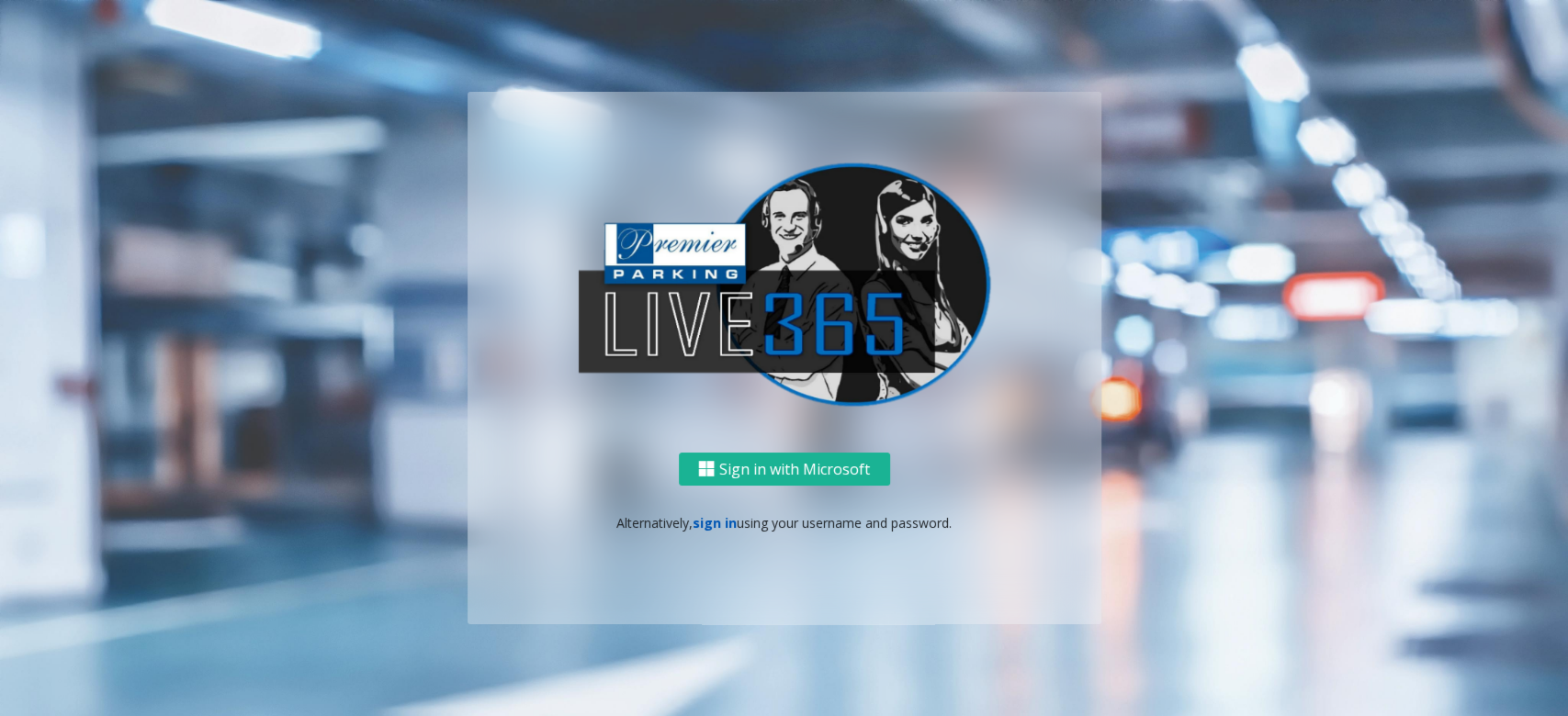
click at [706, 520] on link "sign in" at bounding box center [715, 523] width 44 height 18
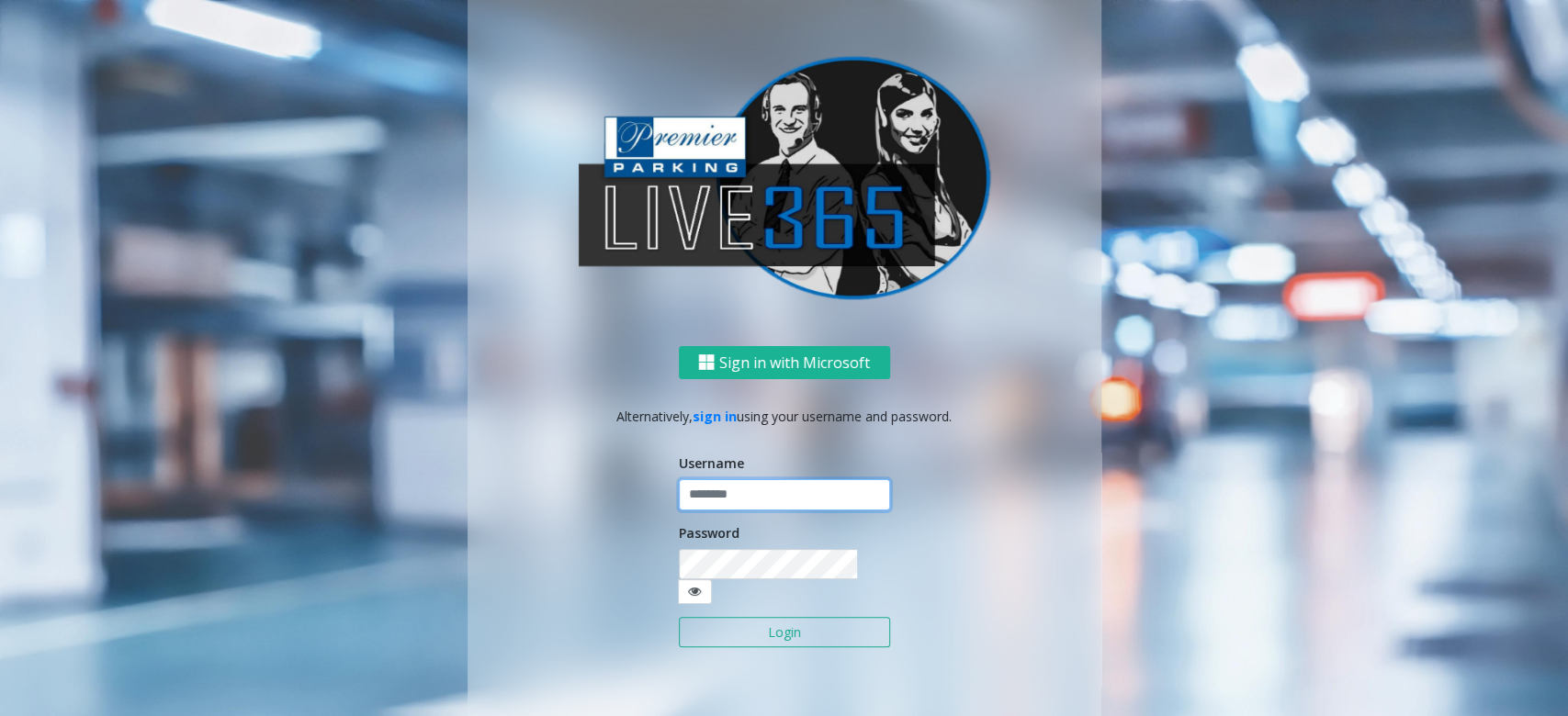
type input "******"
click at [787, 618] on button "Login" at bounding box center [784, 633] width 211 height 31
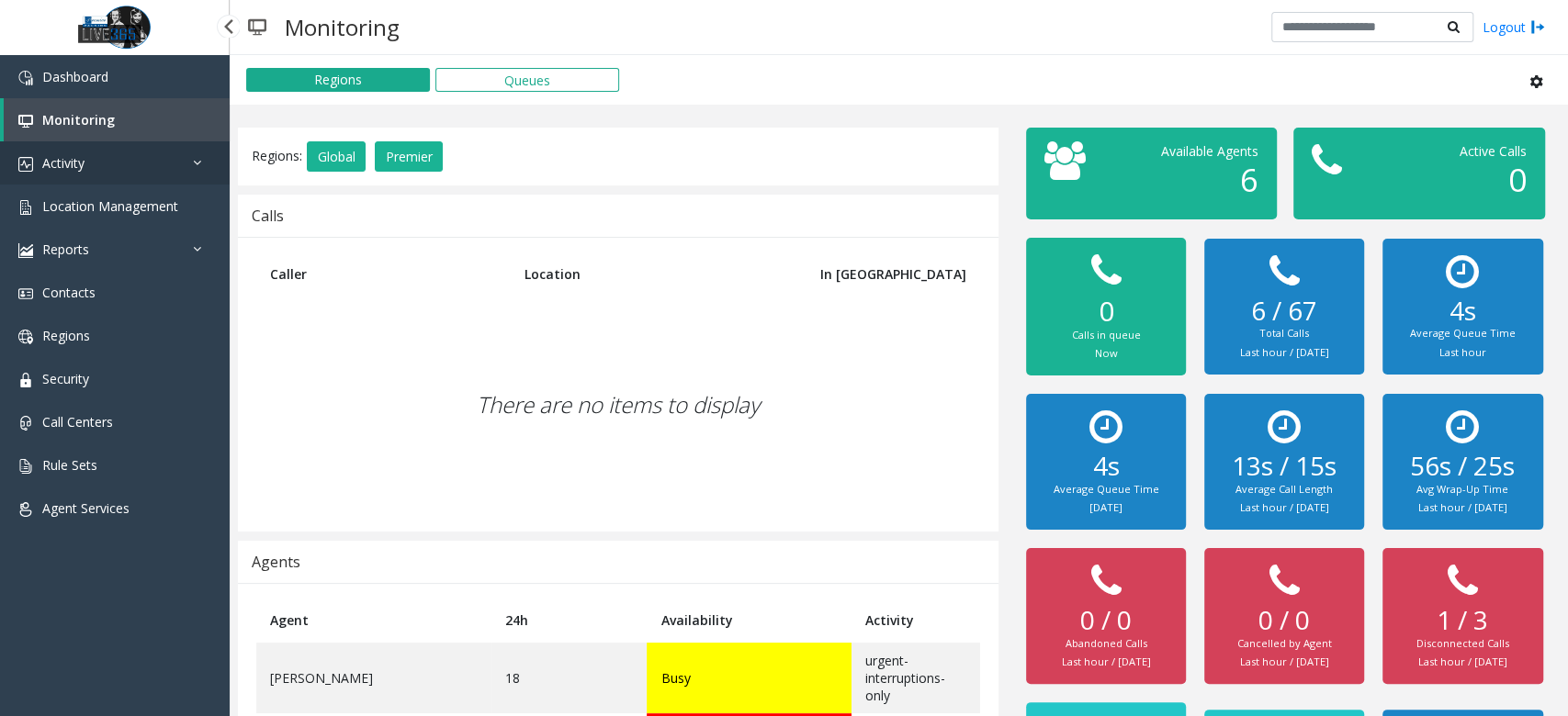
click at [132, 171] on link "Activity" at bounding box center [115, 163] width 230 height 43
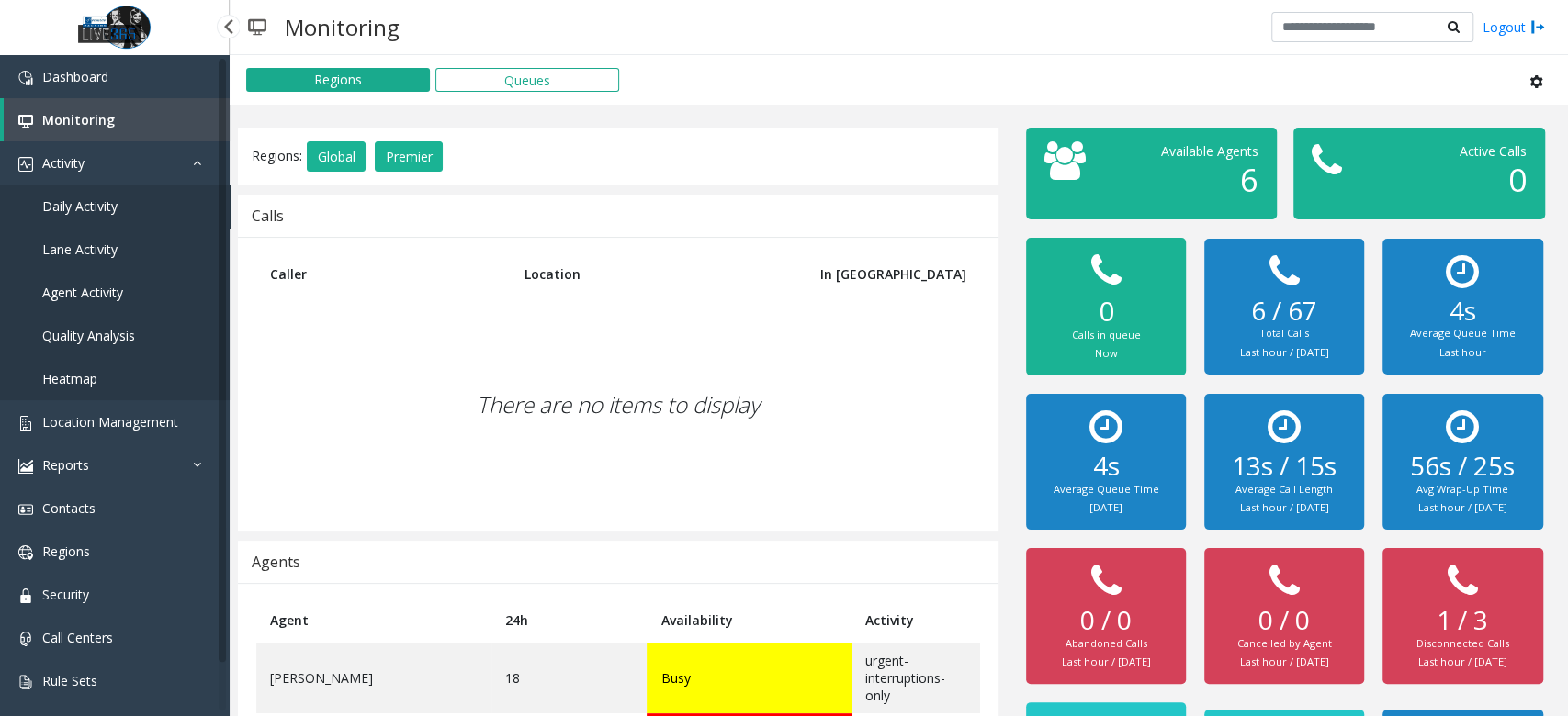
click at [156, 205] on link "Daily Activity" at bounding box center [115, 205] width 230 height 43
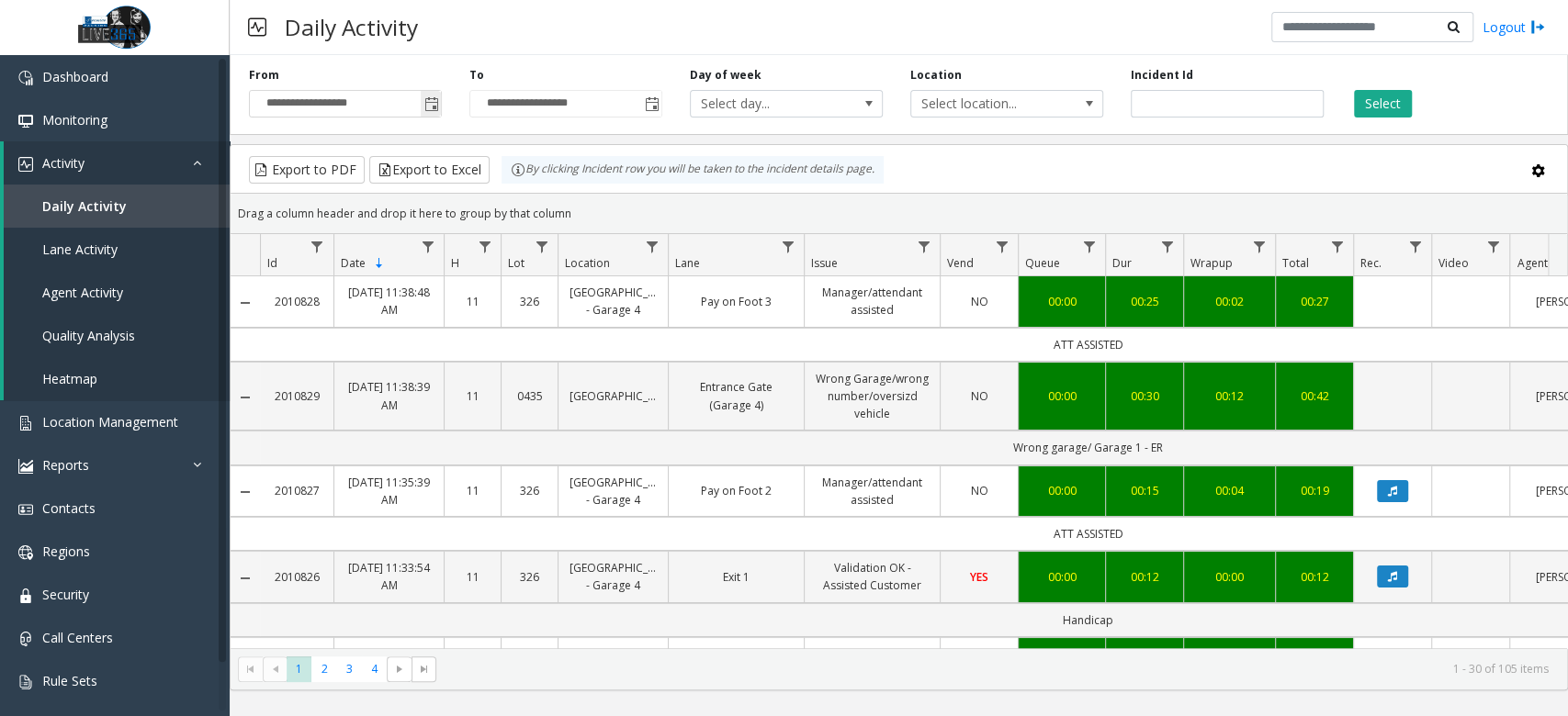
click at [434, 114] on span "Toggle popup" at bounding box center [431, 104] width 20 height 30
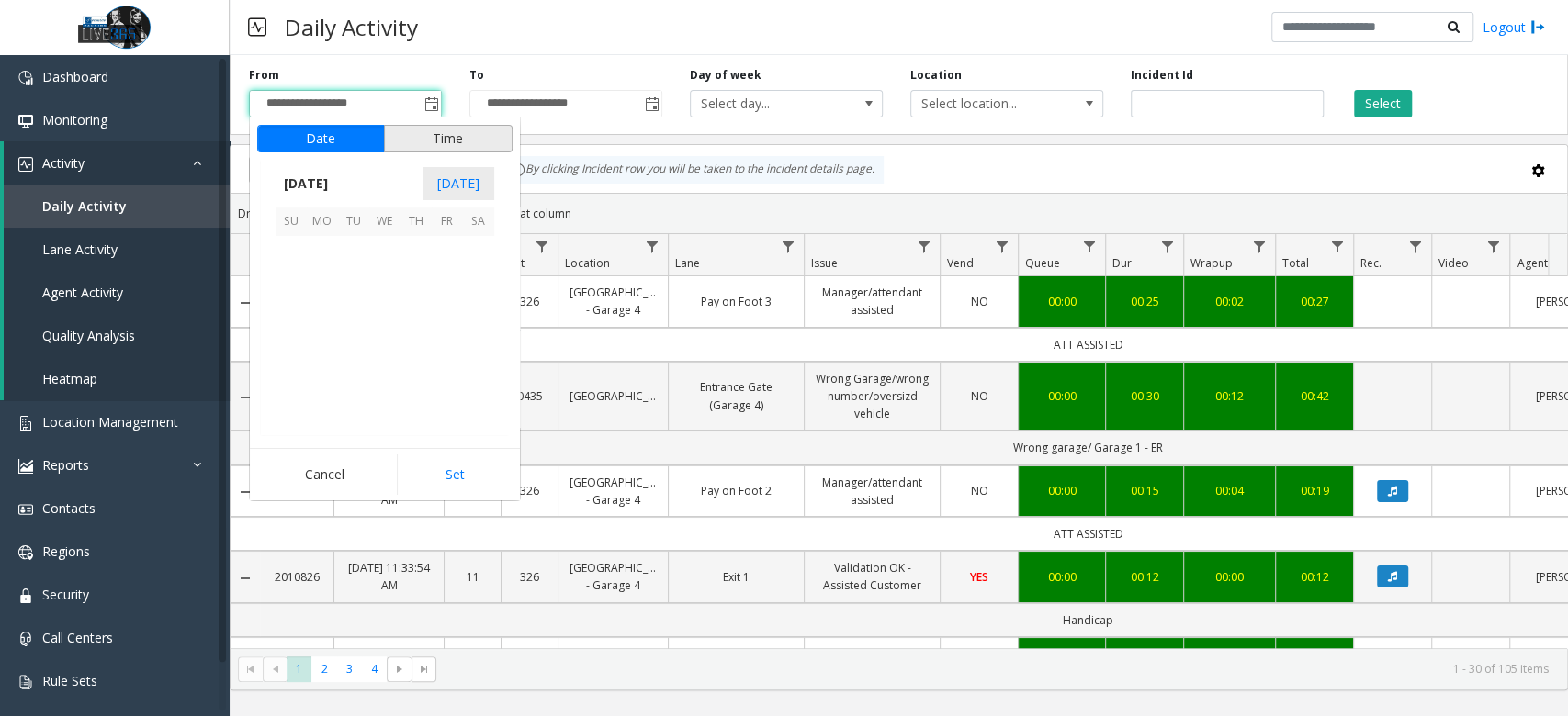
scroll to position [329513, 0]
click at [446, 347] on span "26" at bounding box center [447, 345] width 31 height 31
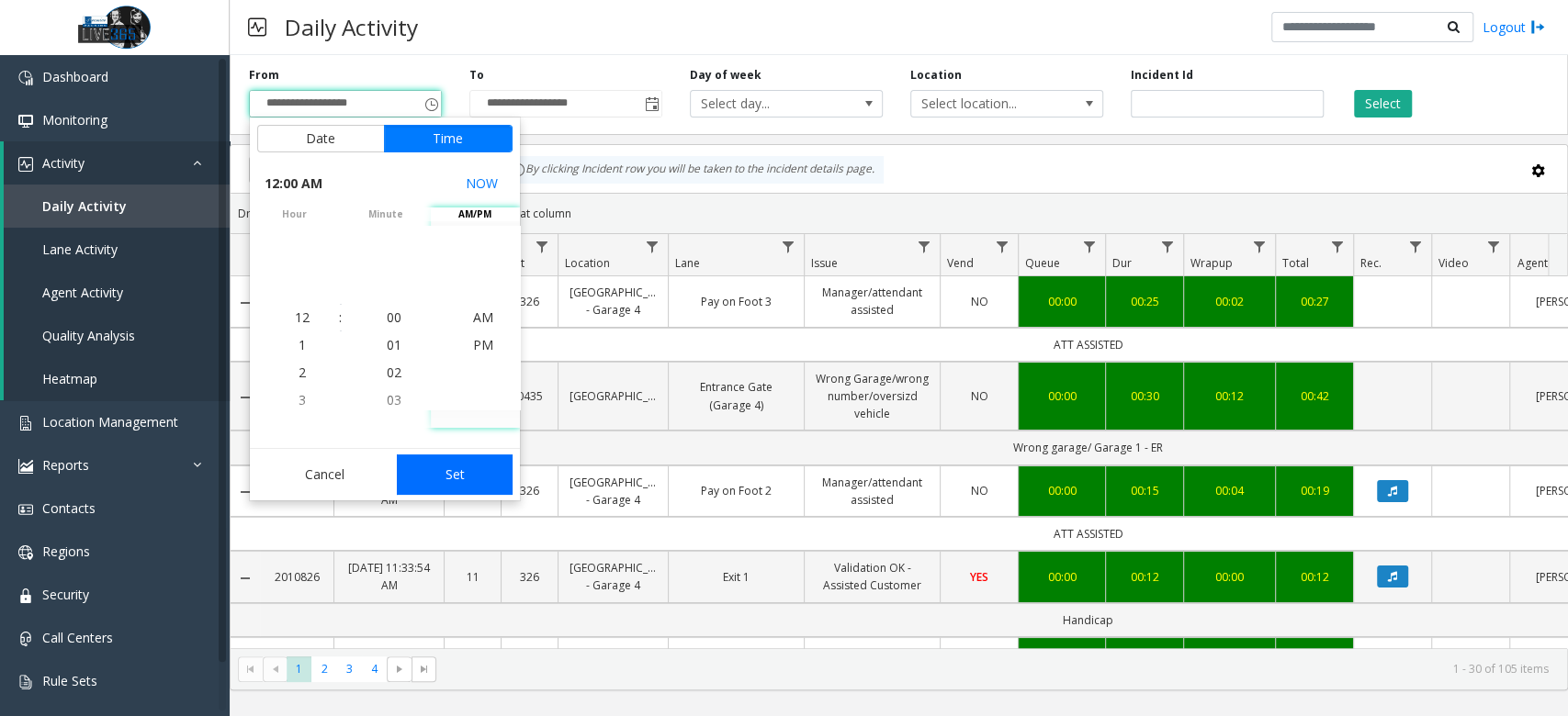
click at [474, 488] on button "Set" at bounding box center [454, 475] width 116 height 41
type input "**********"
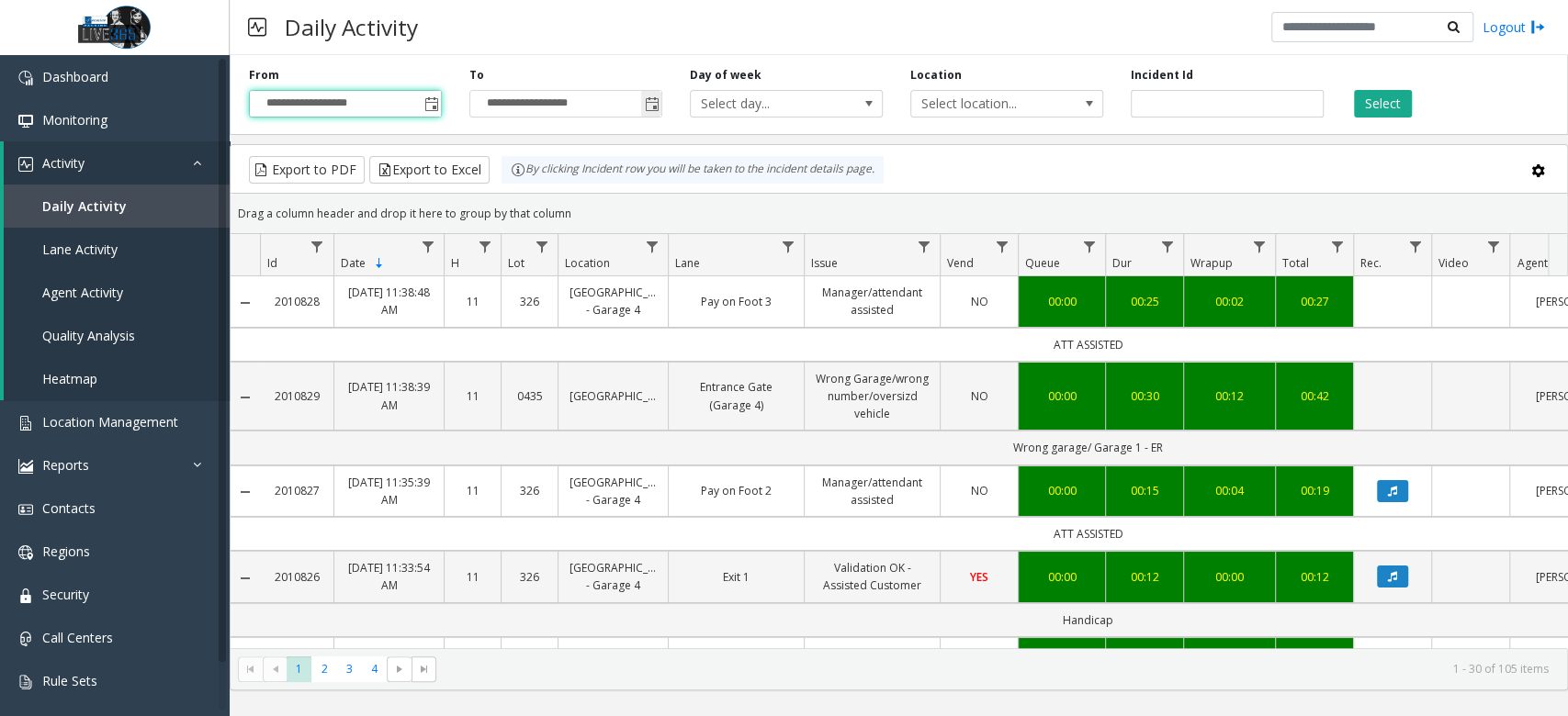
click at [649, 100] on span "Toggle popup" at bounding box center [653, 105] width 15 height 15
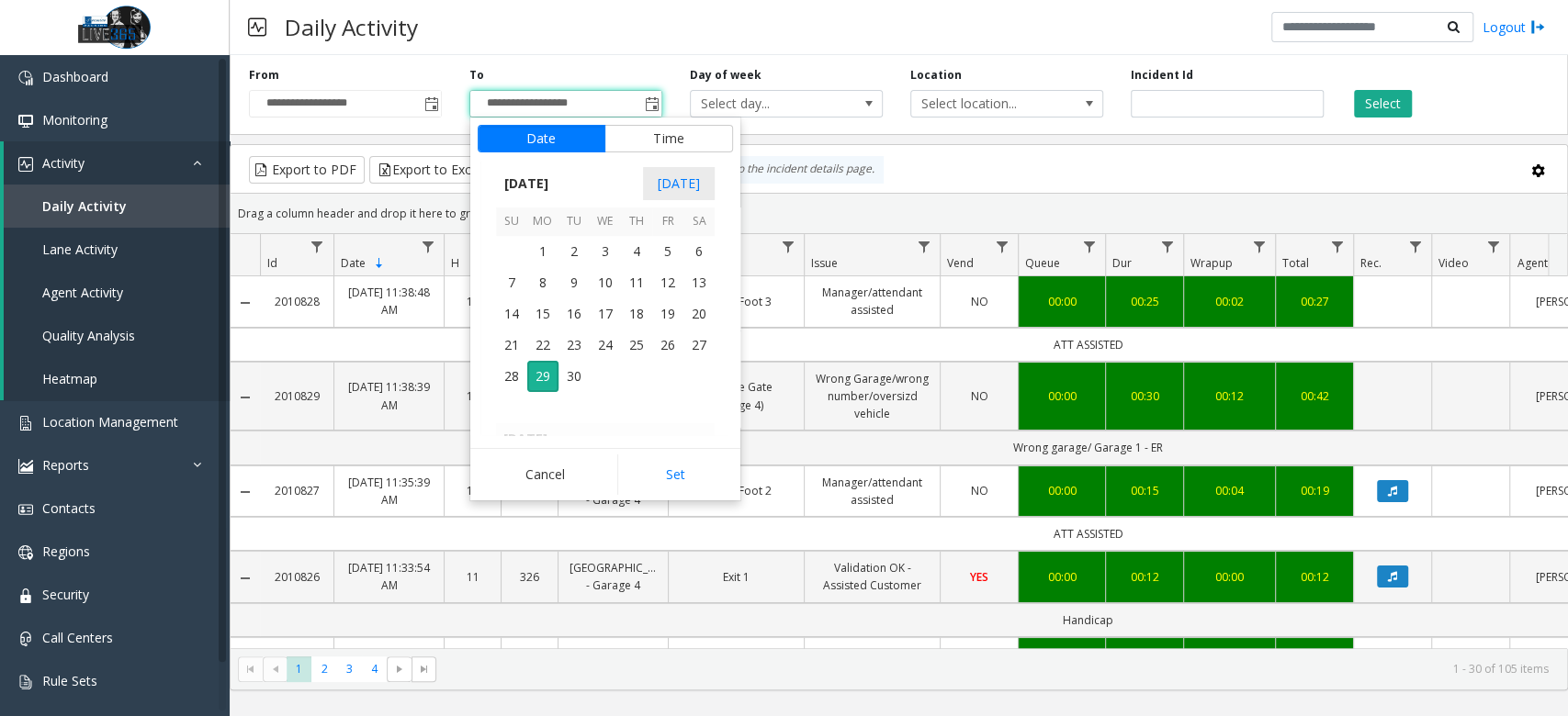
scroll to position [28, 0]
click at [510, 383] on span "28" at bounding box center [512, 377] width 31 height 31
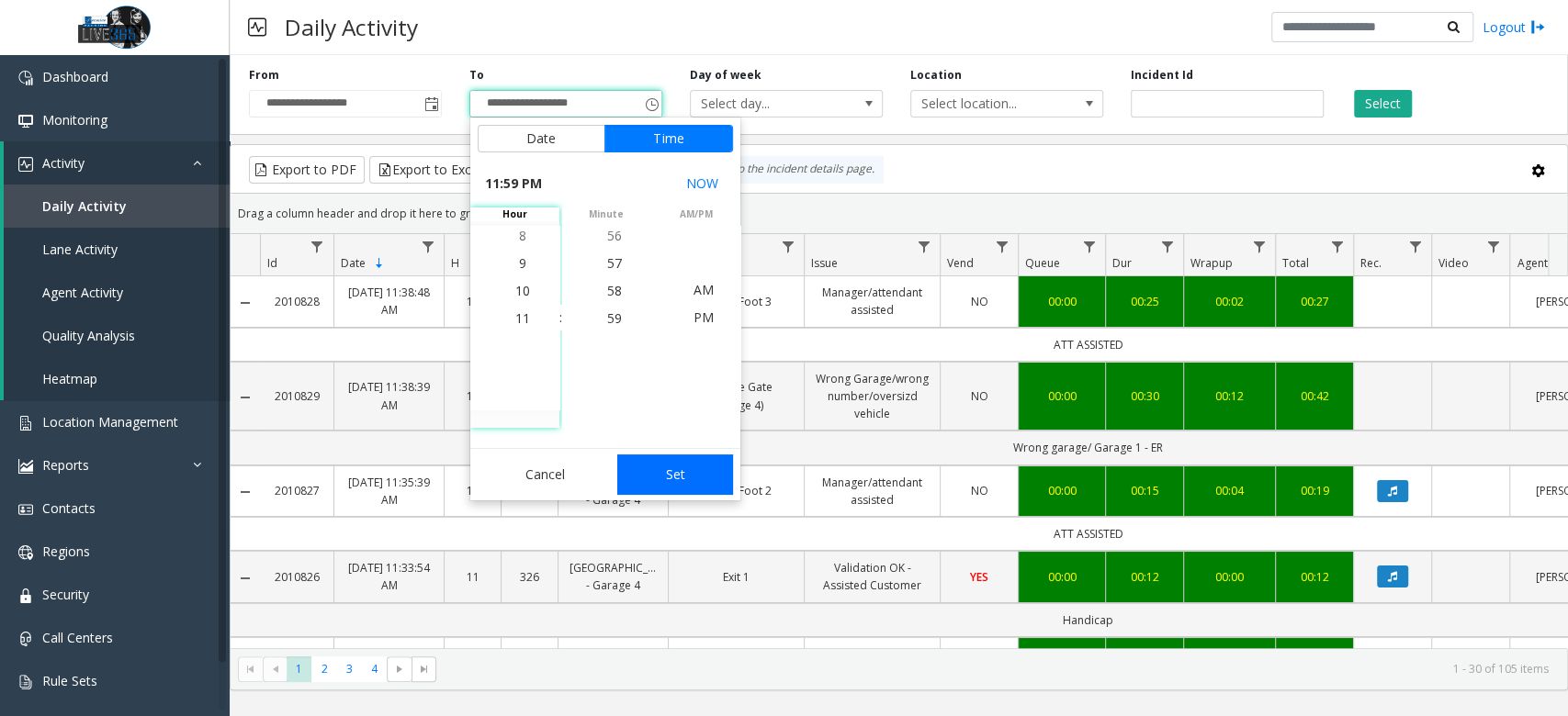
click at [690, 483] on button "Set" at bounding box center [675, 475] width 116 height 41
type input "**********"
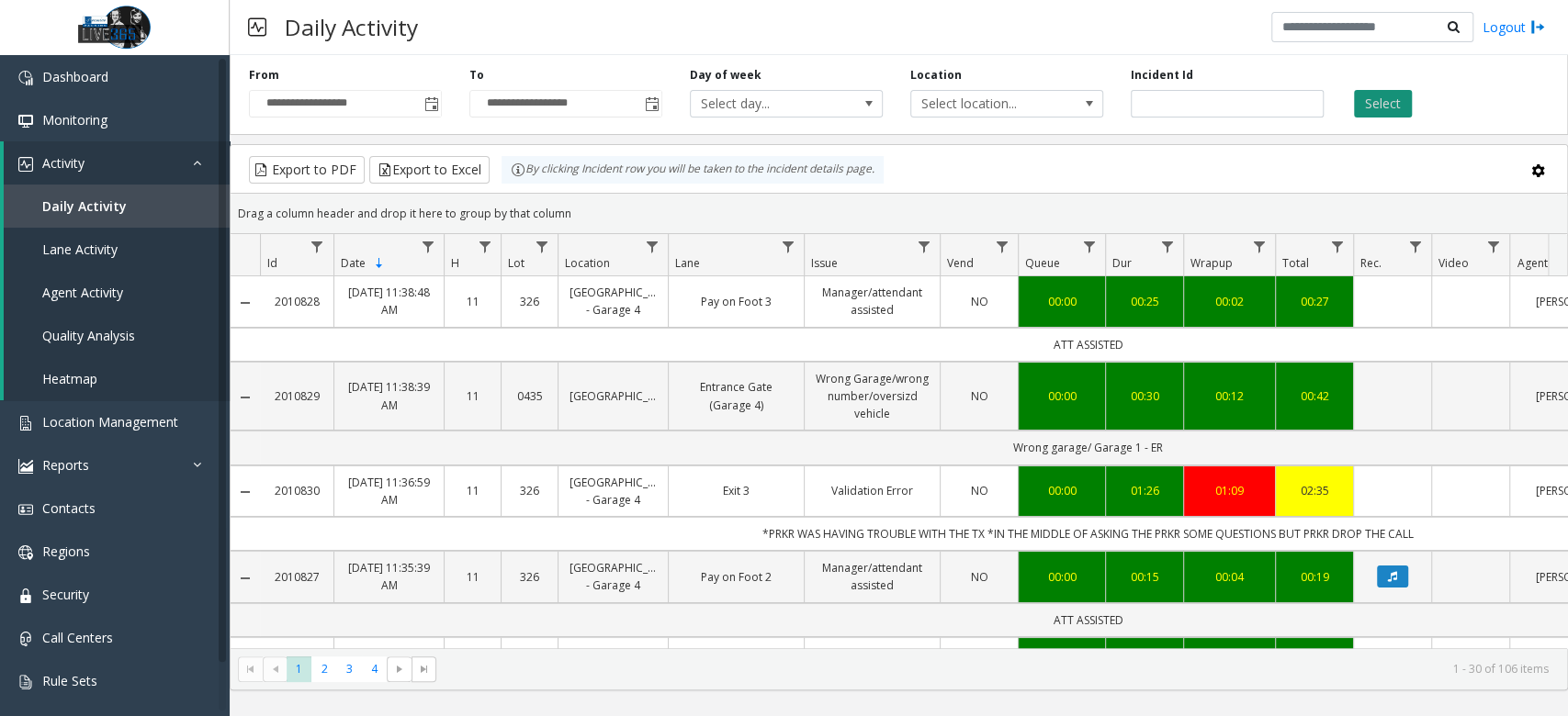
click at [1377, 108] on button "Select" at bounding box center [1383, 104] width 58 height 28
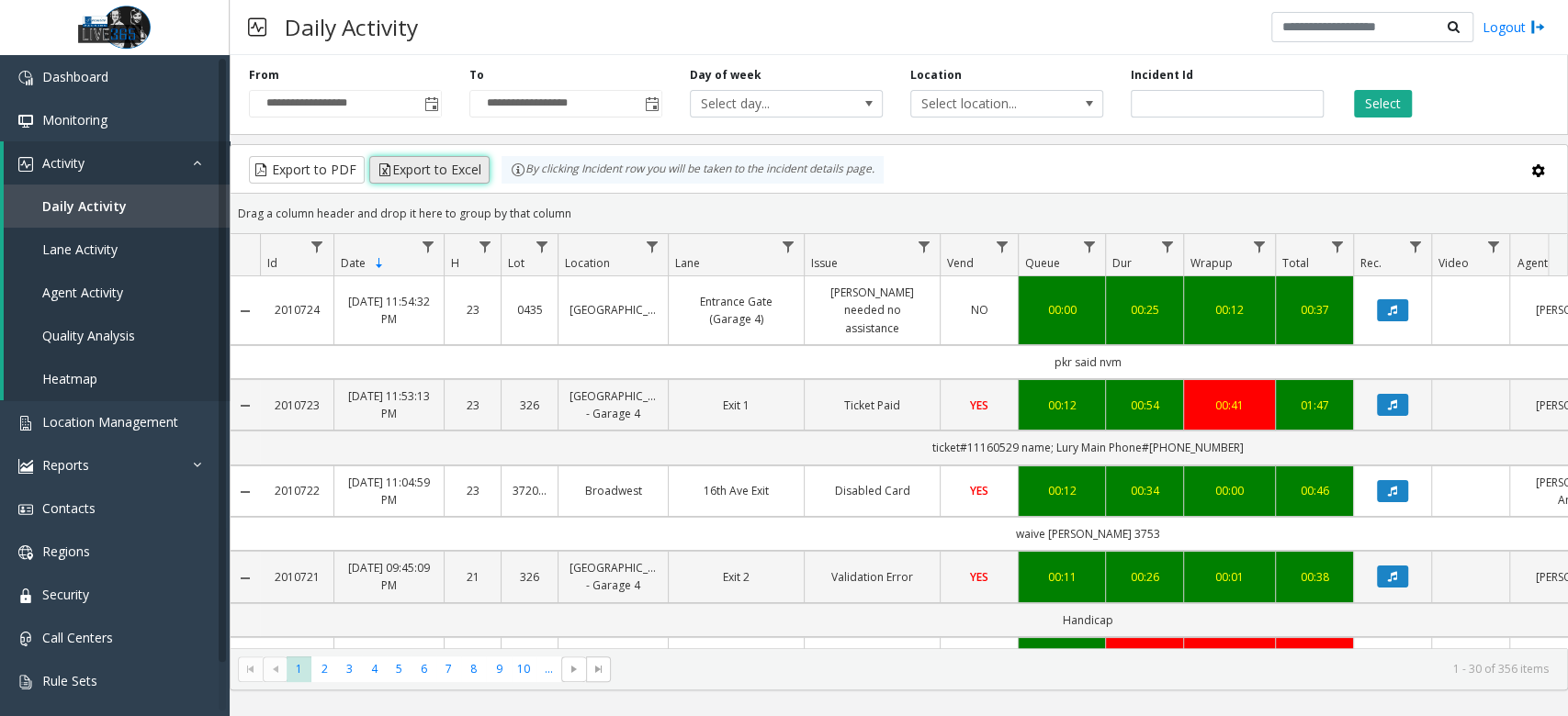
click at [426, 167] on button "Export to Excel" at bounding box center [429, 170] width 120 height 28
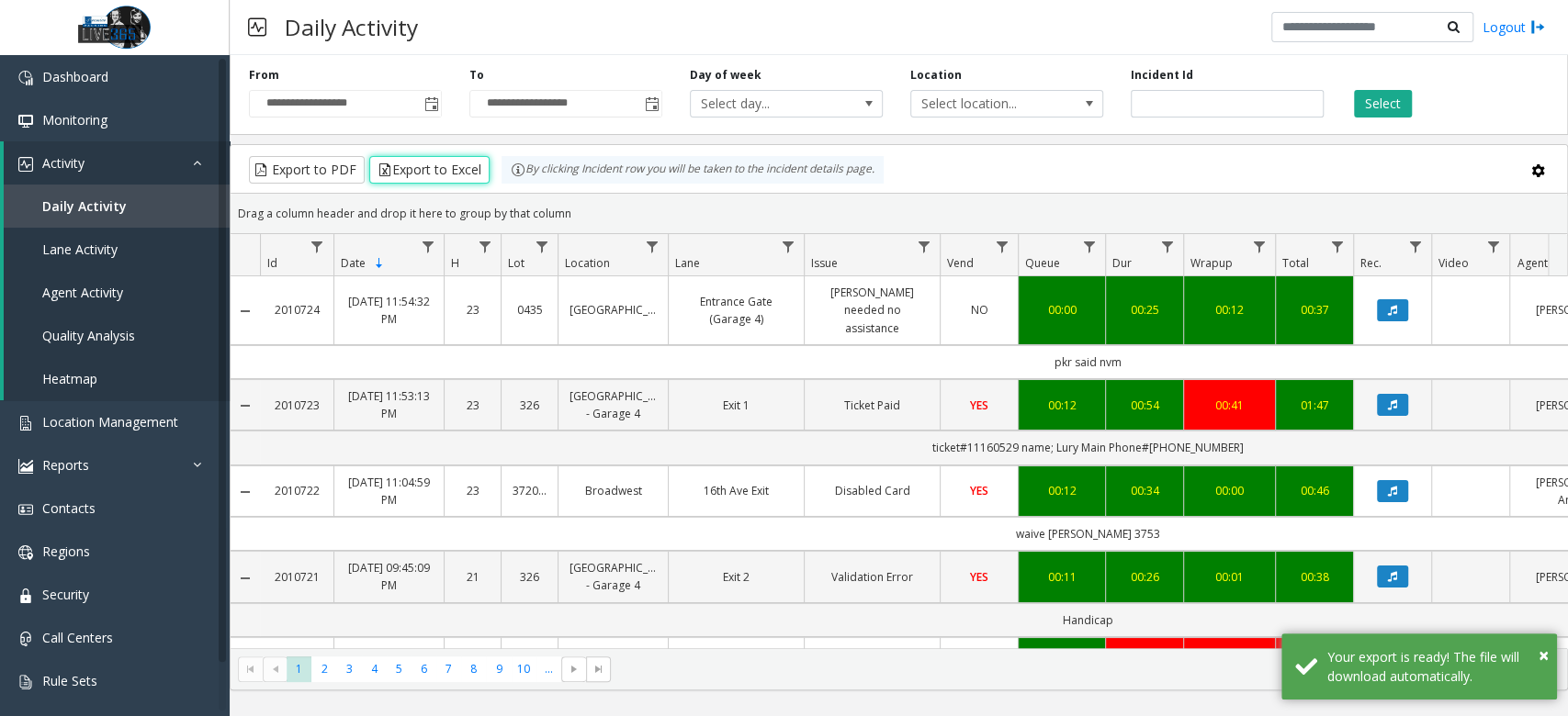
click at [924, 27] on div "Daily Activity Logout" at bounding box center [899, 28] width 1338 height 56
